Goal: Task Accomplishment & Management: Use online tool/utility

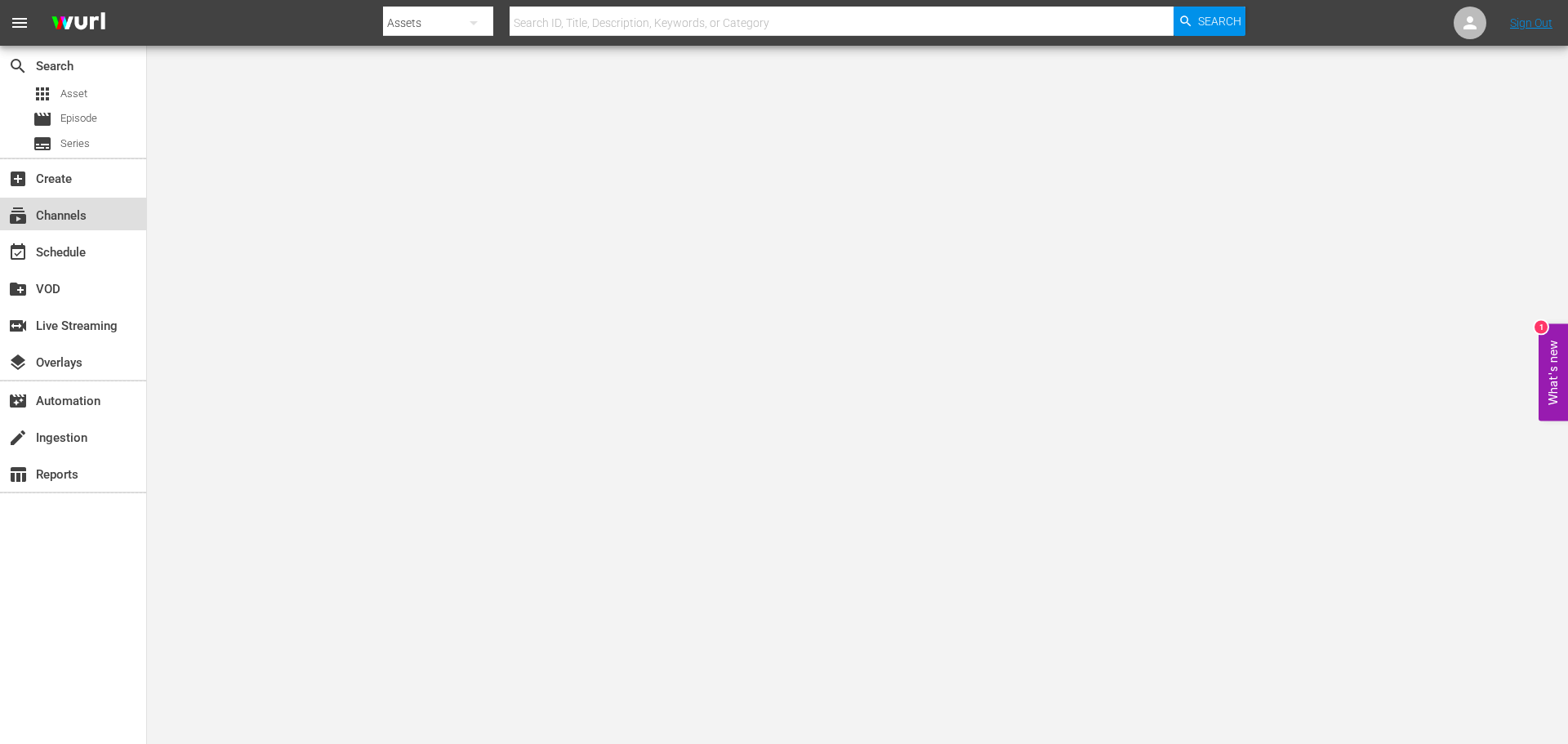
click at [117, 212] on div "subscriptions Channels" at bounding box center [73, 213] width 146 height 32
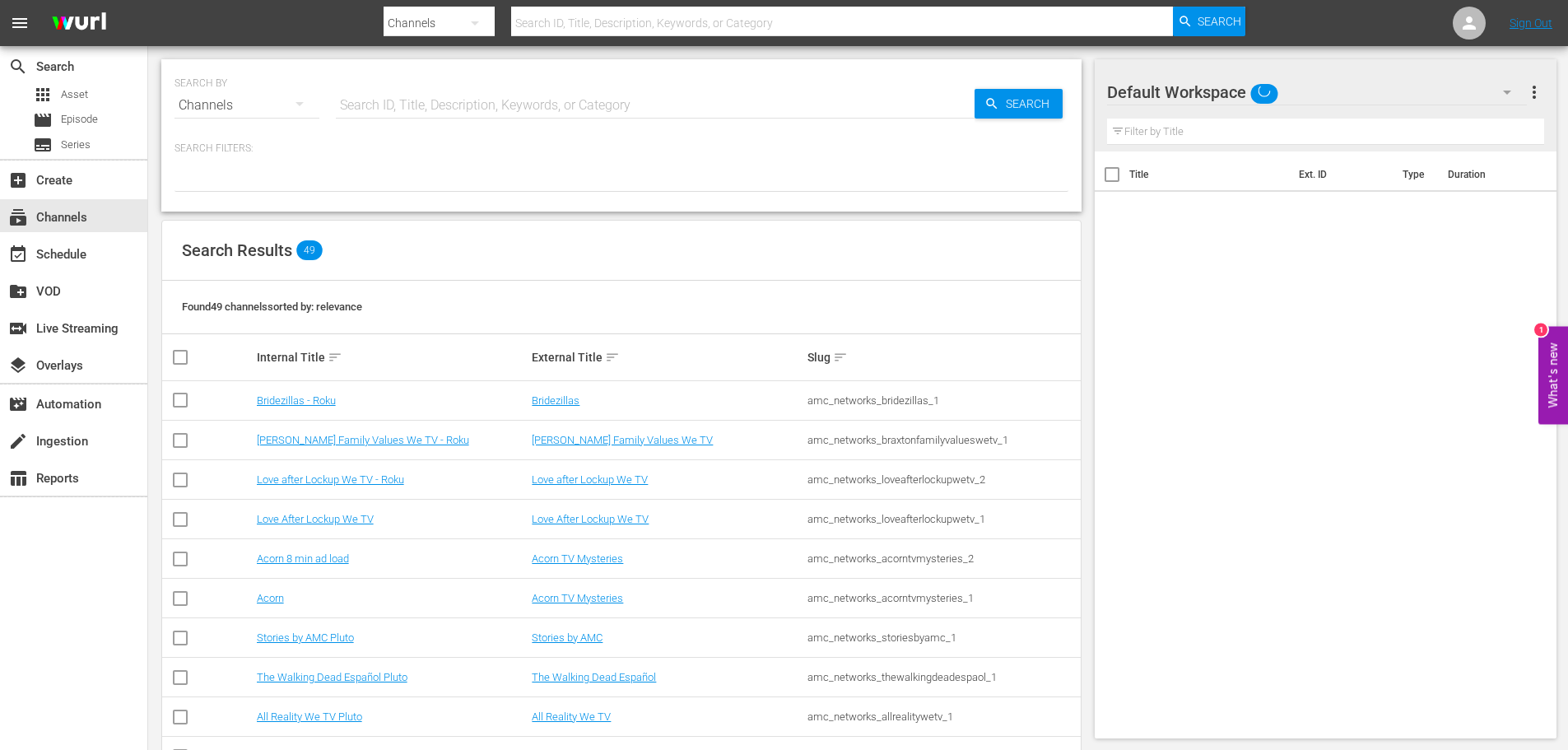
click at [399, 106] on input "text" at bounding box center [655, 105] width 639 height 40
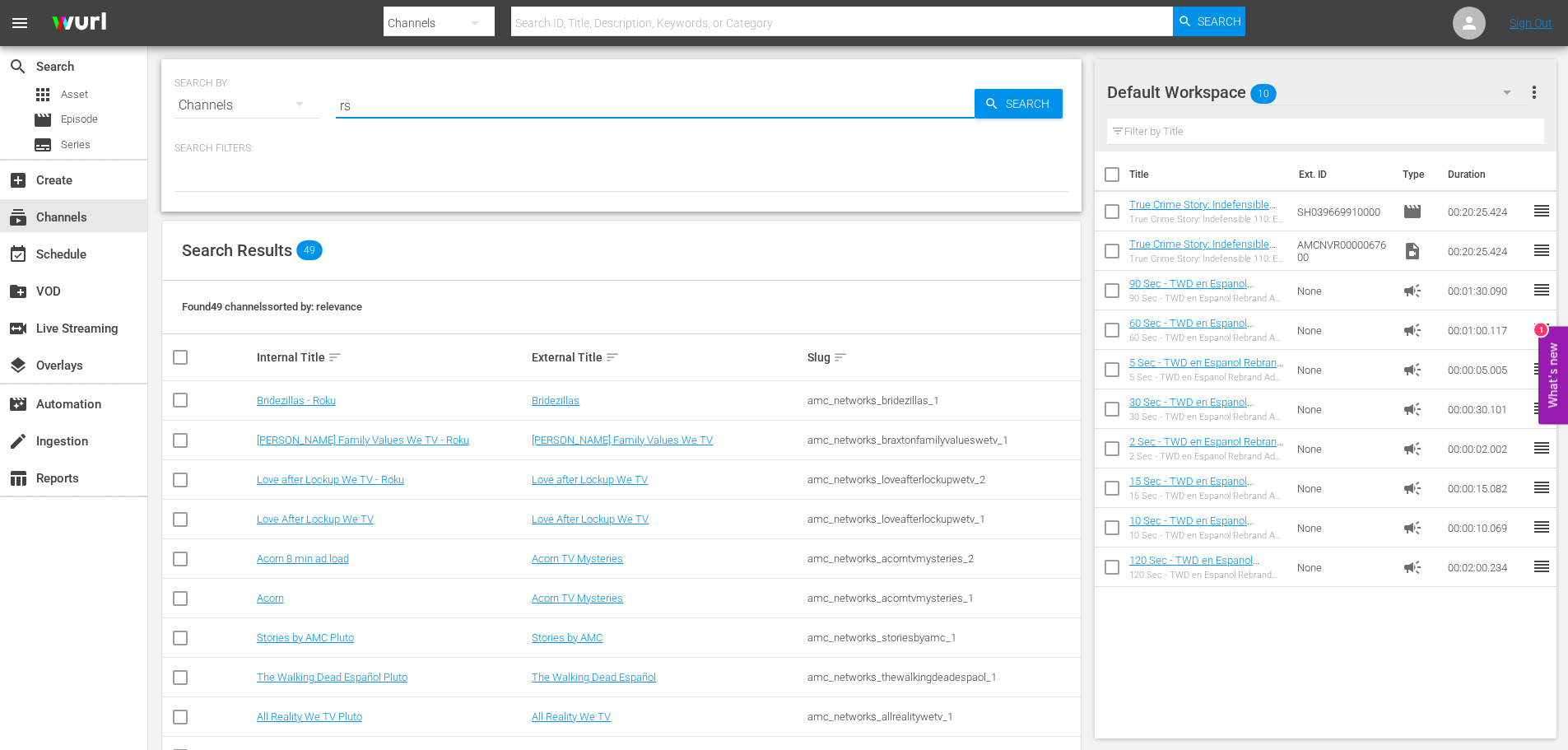
type input "r"
type input "espanol"
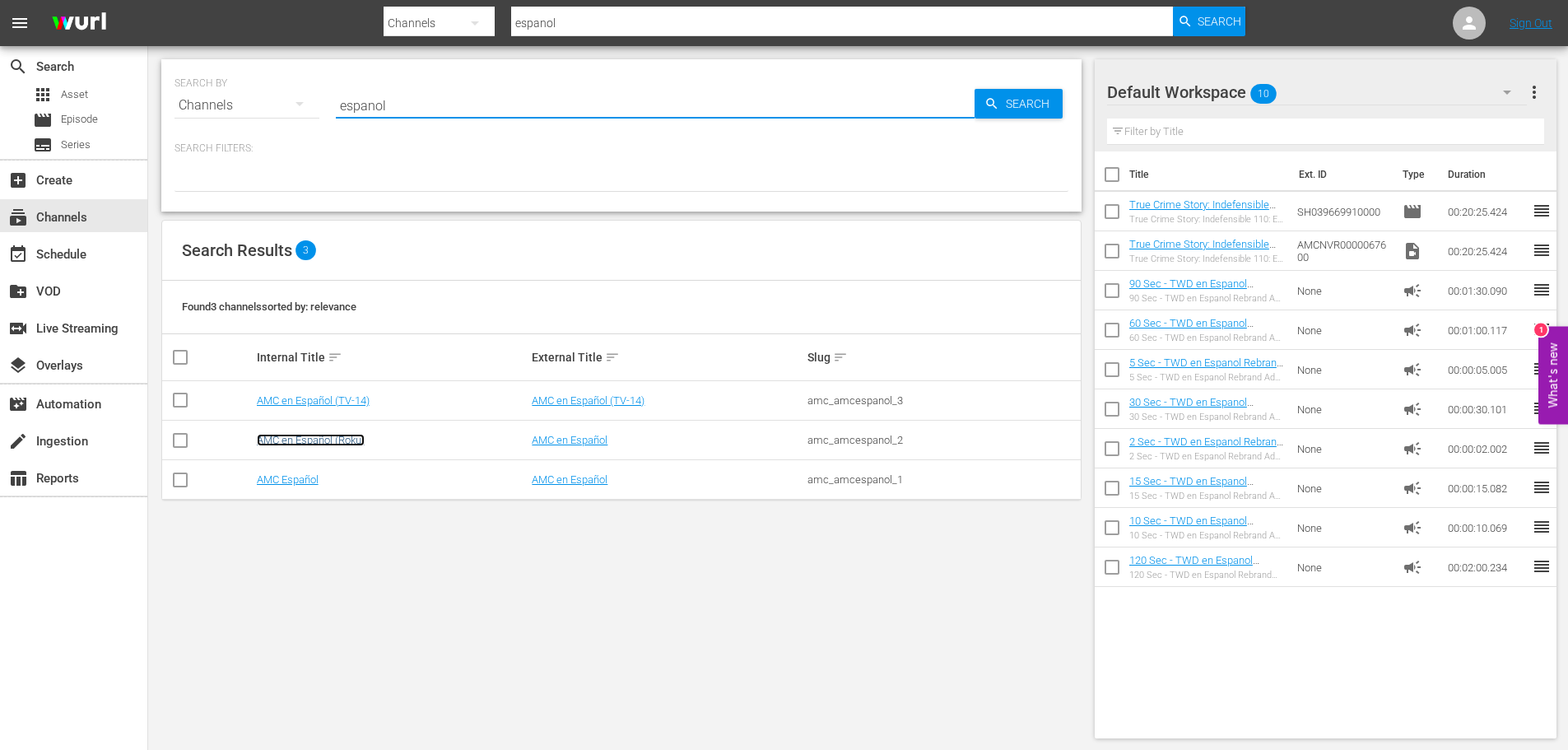
click at [340, 436] on link "AMC en Español (Roku)" at bounding box center [311, 440] width 108 height 12
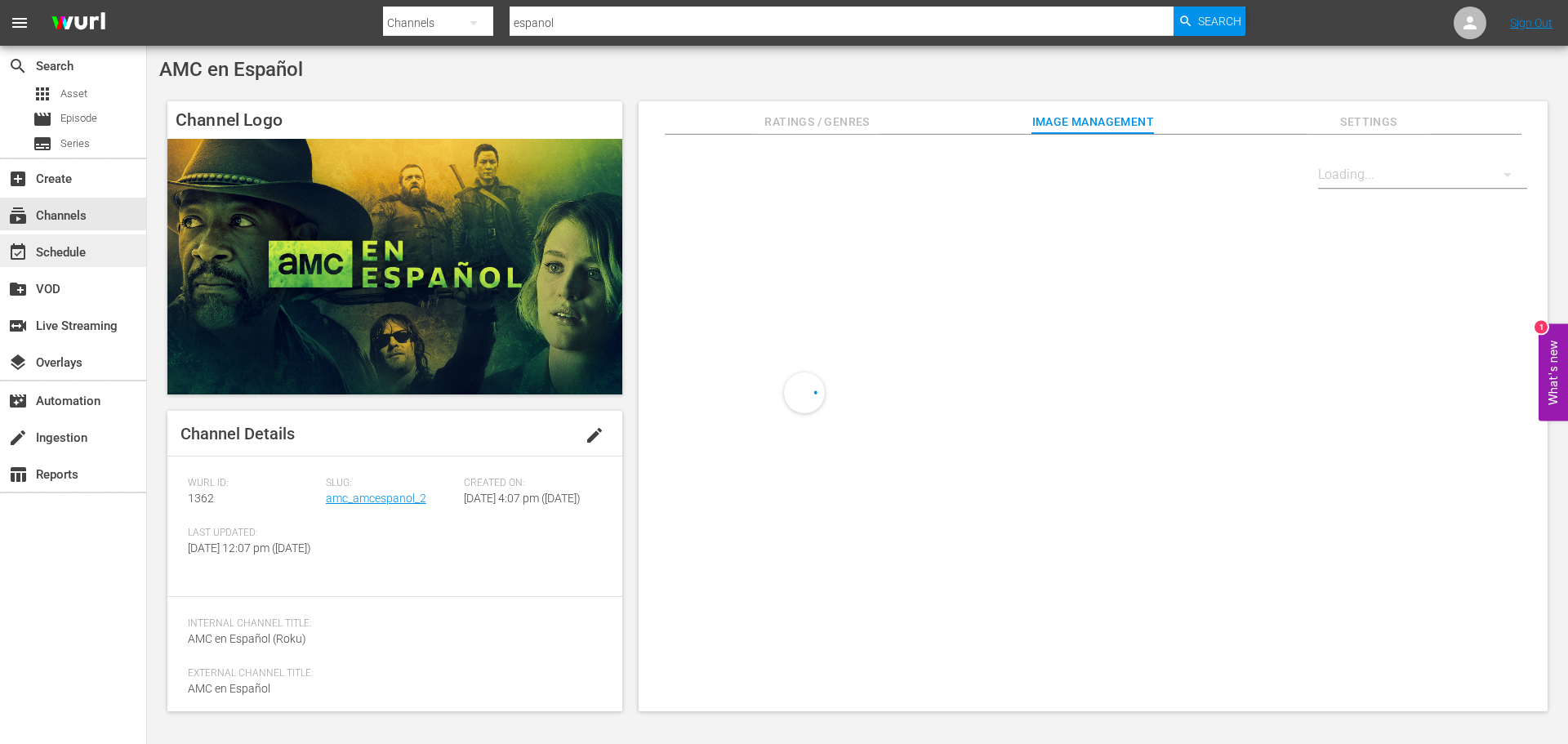
click at [68, 257] on div "event_available Schedule" at bounding box center [46, 250] width 91 height 15
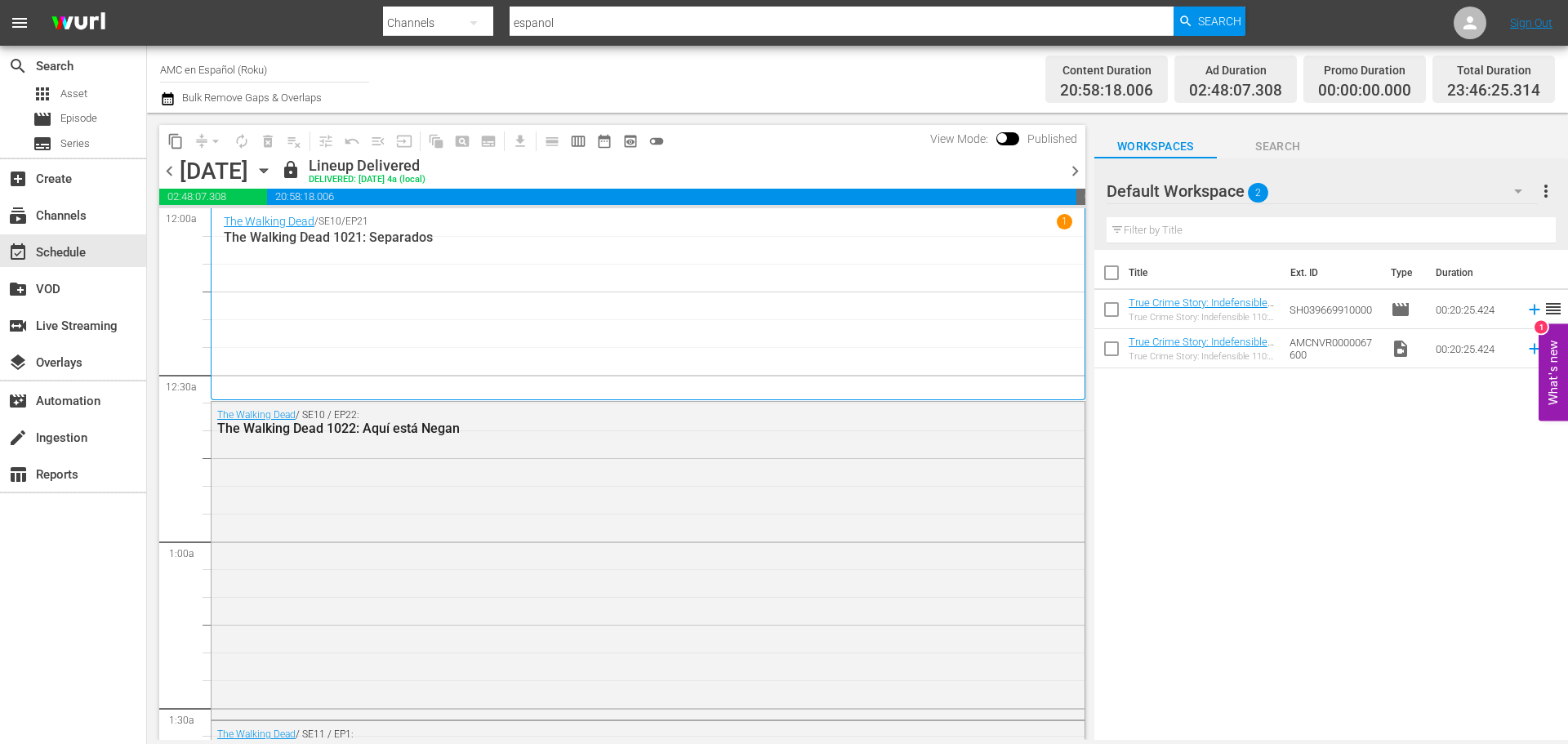
click at [273, 168] on icon "button" at bounding box center [264, 170] width 18 height 18
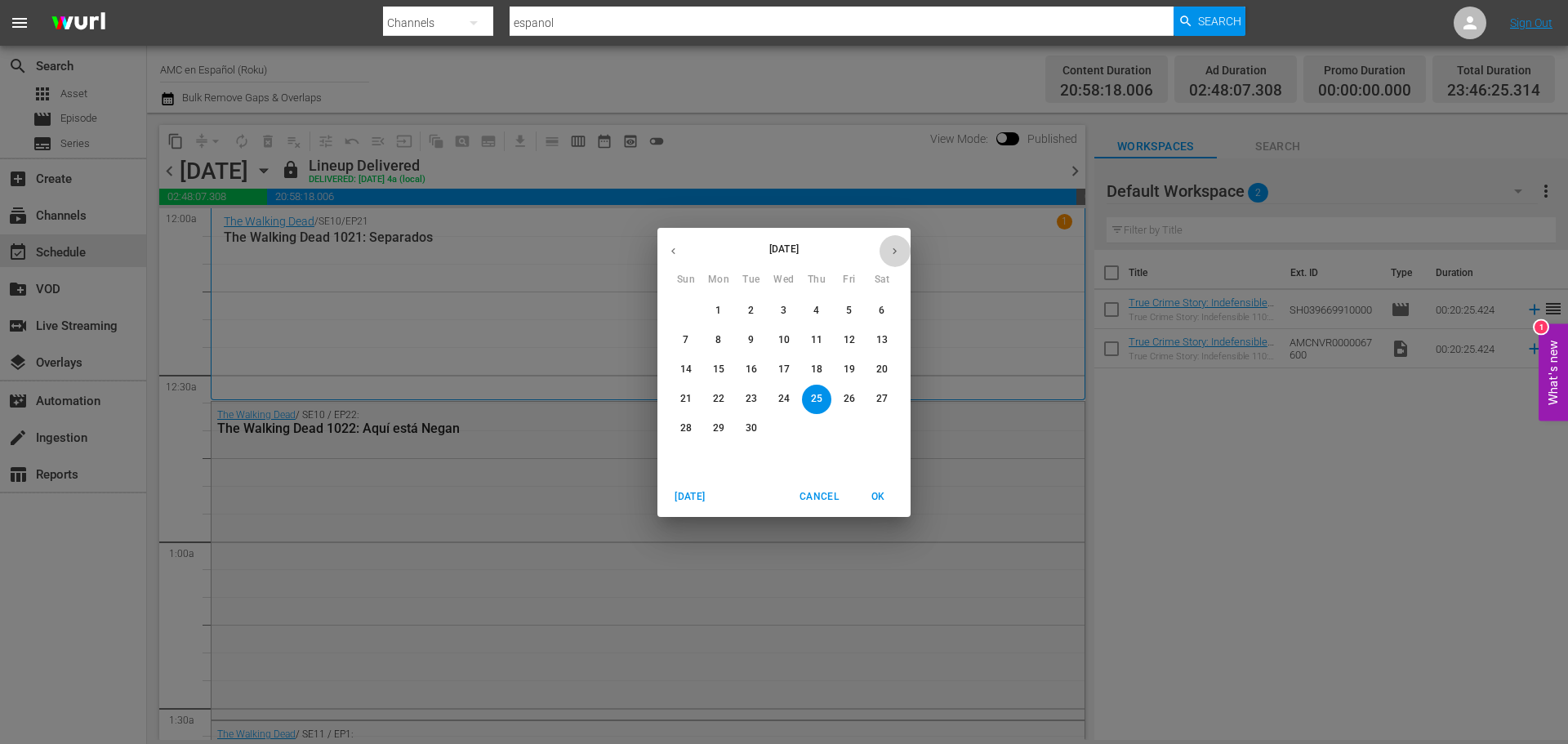
click at [899, 254] on icon "button" at bounding box center [895, 252] width 12 height 12
click at [794, 309] on span "1" at bounding box center [784, 311] width 30 height 14
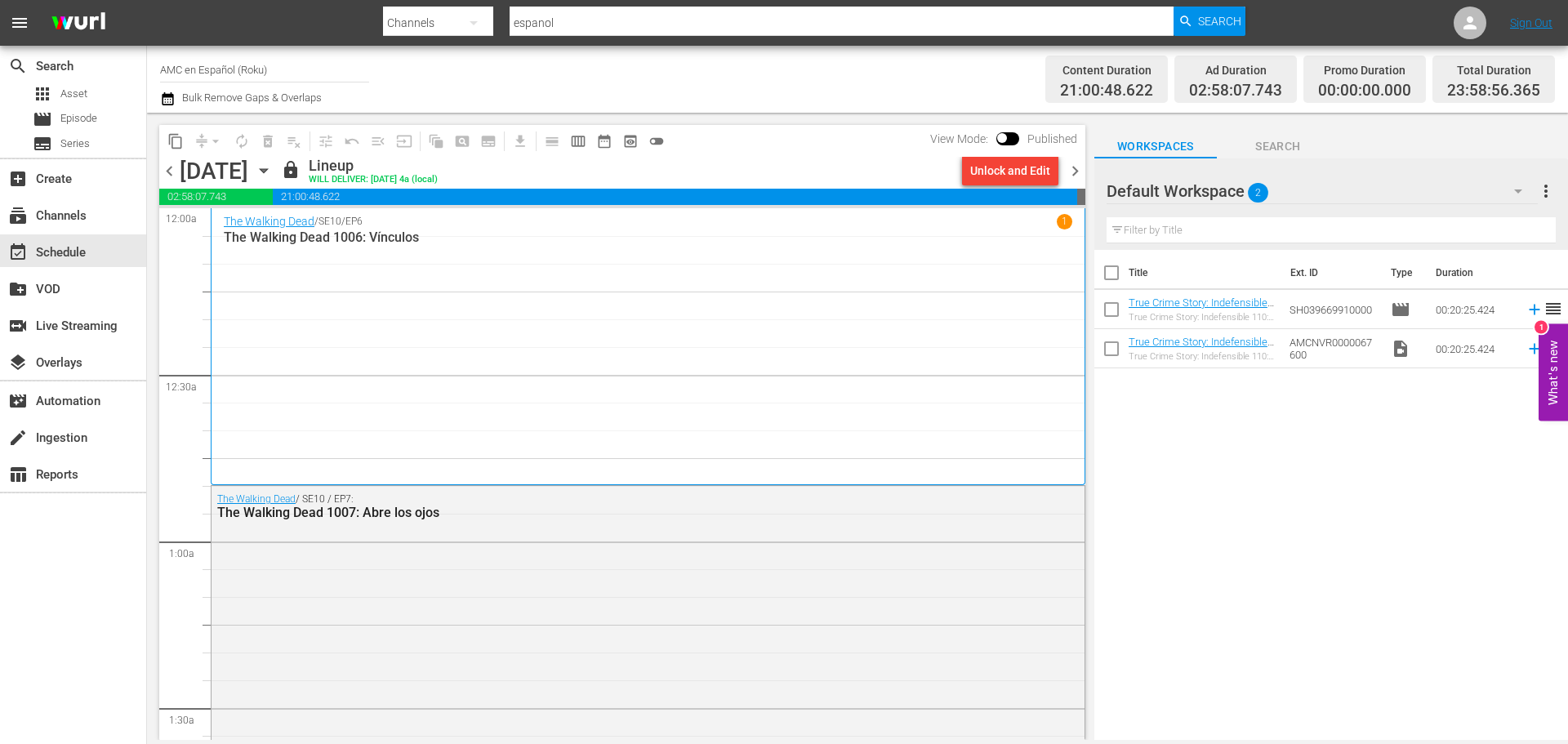
click at [273, 175] on icon "button" at bounding box center [264, 170] width 18 height 18
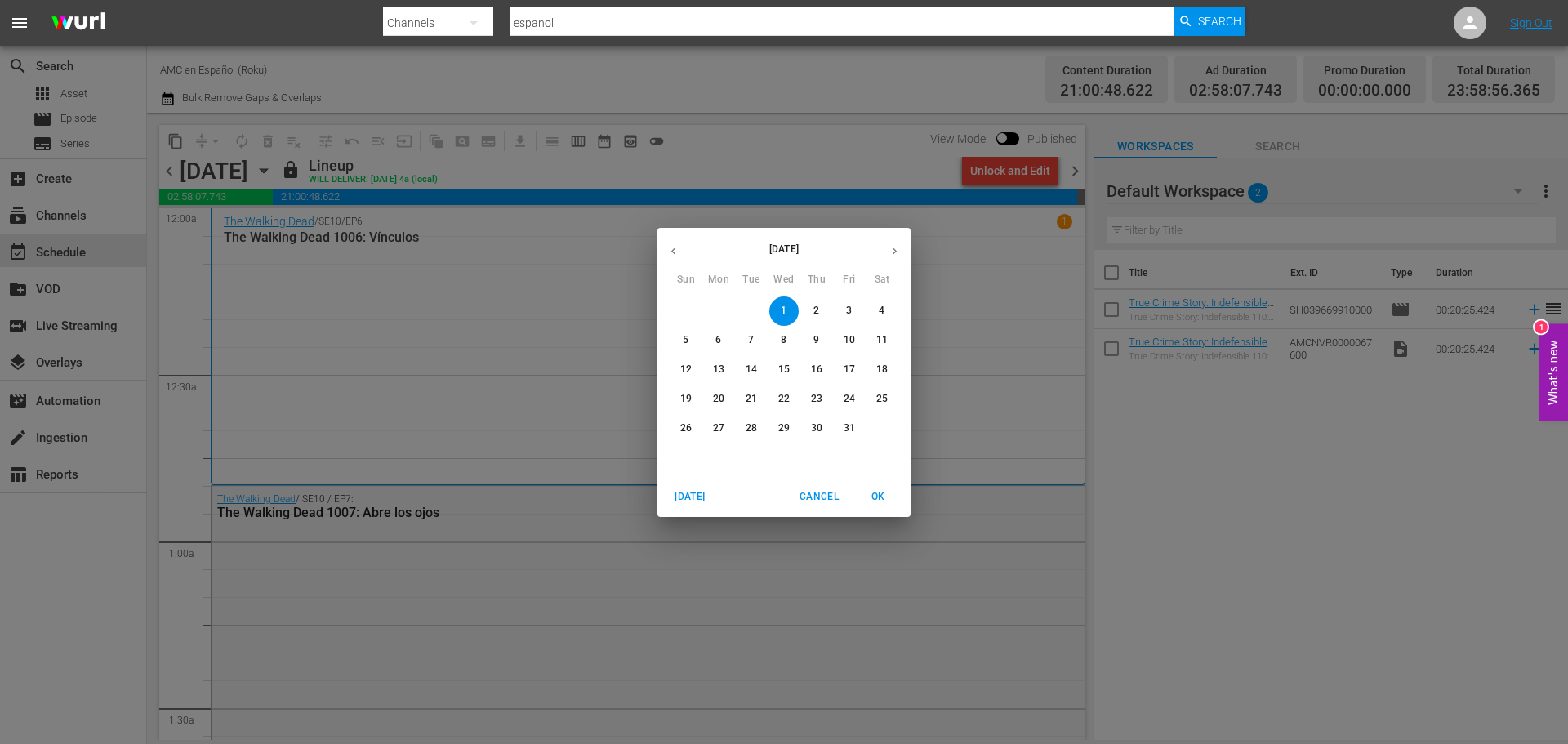
click at [789, 338] on span "8" at bounding box center [784, 340] width 30 height 14
